Goal: Information Seeking & Learning: Check status

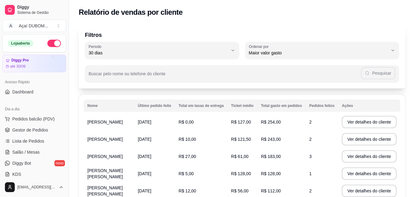
select select "30"
select select "HIGHEST_TOTAL_SPENT_WITH_ORDERS"
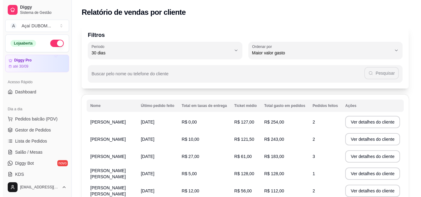
scroll to position [92, 0]
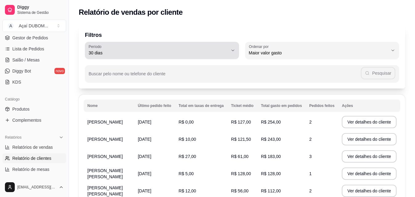
click at [237, 49] on button "Período 30 dias" at bounding box center [162, 50] width 154 height 17
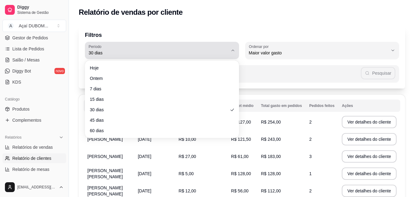
click at [232, 50] on icon "button" at bounding box center [233, 50] width 5 height 5
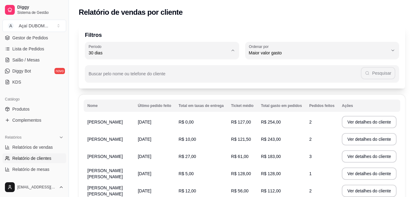
click at [168, 131] on span "60 dias" at bounding box center [159, 128] width 133 height 6
type input "60"
select select "60"
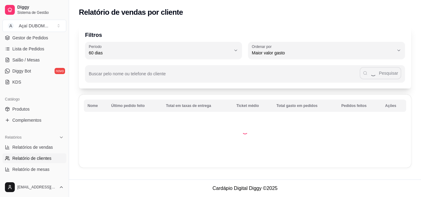
scroll to position [6, 0]
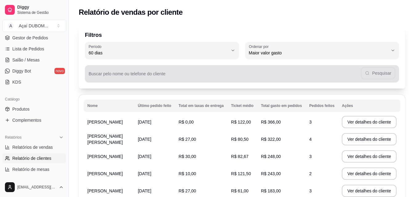
click at [207, 71] on div "Pesquisar" at bounding box center [242, 74] width 307 height 12
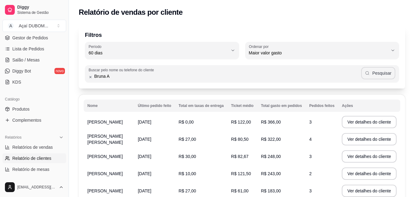
click at [387, 73] on button "Pesquisar" at bounding box center [378, 73] width 34 height 12
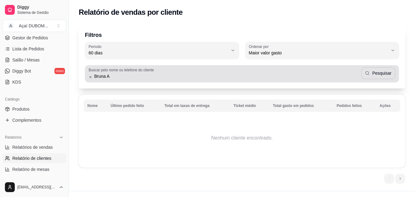
click at [250, 78] on input "Bruna A" at bounding box center [226, 76] width 269 height 6
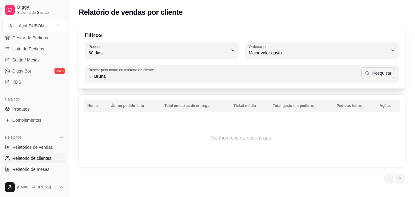
type input "Bruna"
click at [395, 75] on button "Pesquisar" at bounding box center [378, 73] width 34 height 12
